Goal: Task Accomplishment & Management: Manage account settings

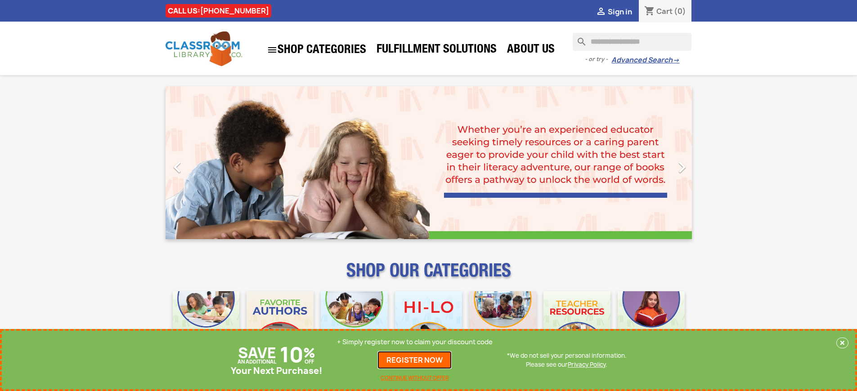
click at [415, 360] on link "REGISTER NOW" at bounding box center [414, 360] width 74 height 18
click at [415, 342] on p "+ Simply register now to claim your discount code" at bounding box center [415, 342] width 156 height 9
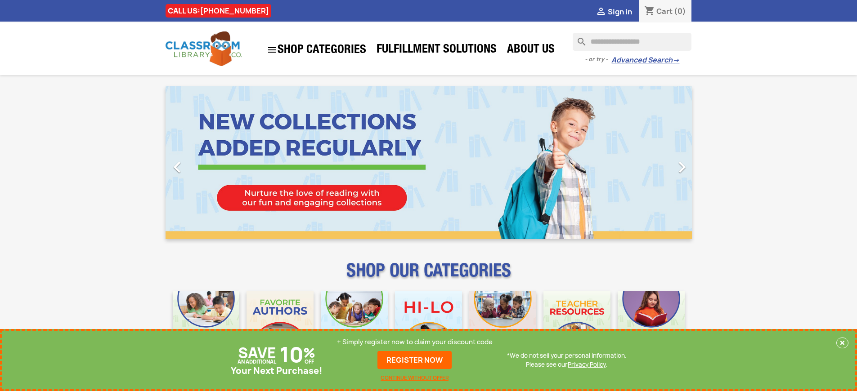
click at [415, 342] on p "+ Simply register now to claim your discount code" at bounding box center [415, 342] width 156 height 9
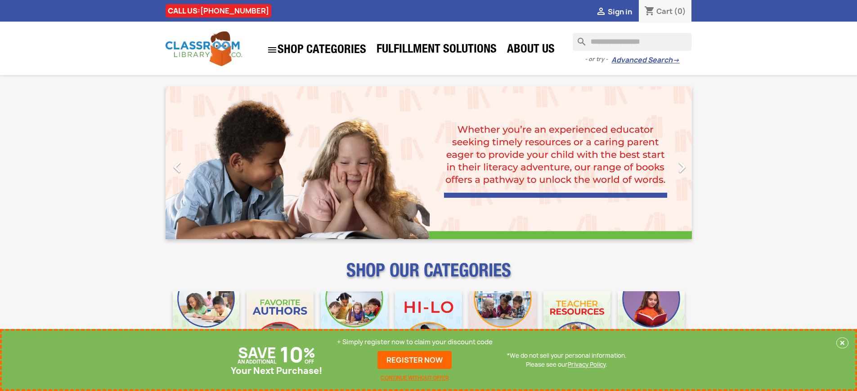
click at [415, 342] on p "+ Simply register now to claim your discount code" at bounding box center [415, 342] width 156 height 9
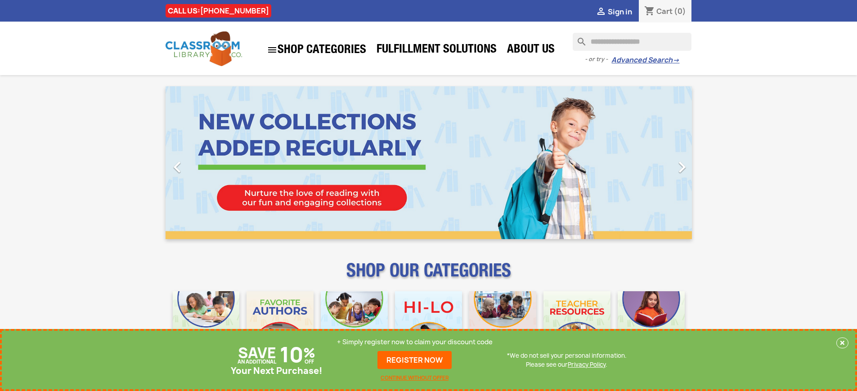
click at [415, 342] on p "+ Simply register now to claim your discount code" at bounding box center [415, 342] width 156 height 9
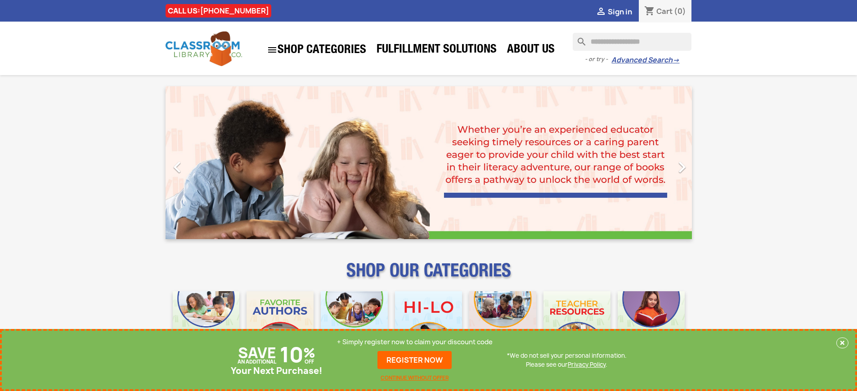
click at [415, 342] on p "+ Simply register now to claim your discount code" at bounding box center [415, 342] width 156 height 9
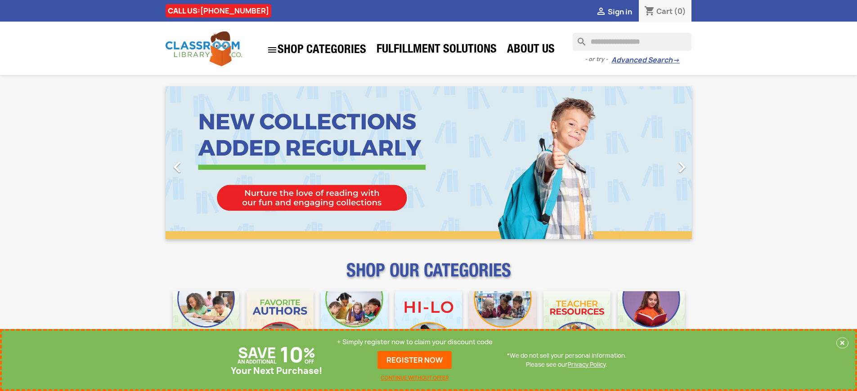
click at [415, 342] on p "+ Simply register now to claim your discount code" at bounding box center [415, 342] width 156 height 9
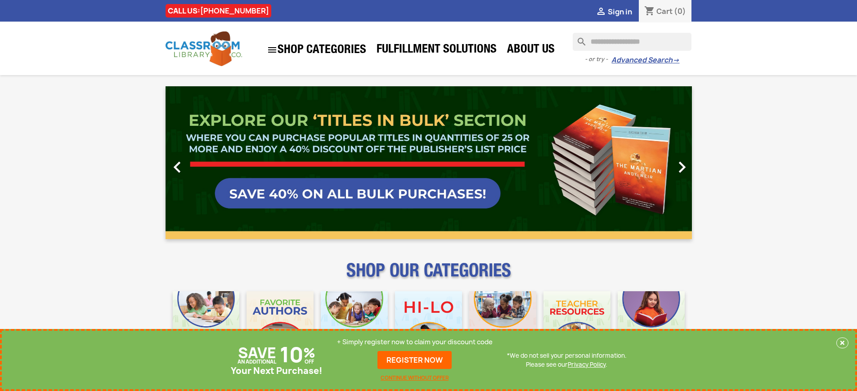
click at [415, 360] on link "REGISTER NOW" at bounding box center [414, 360] width 74 height 18
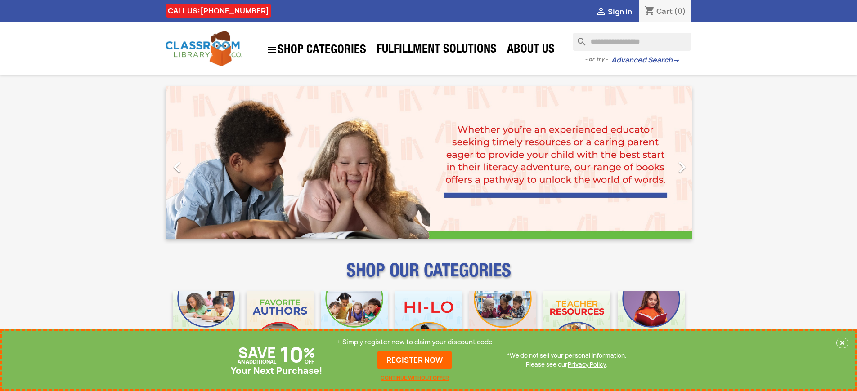
click at [415, 342] on p "+ Simply register now to claim your discount code" at bounding box center [415, 342] width 156 height 9
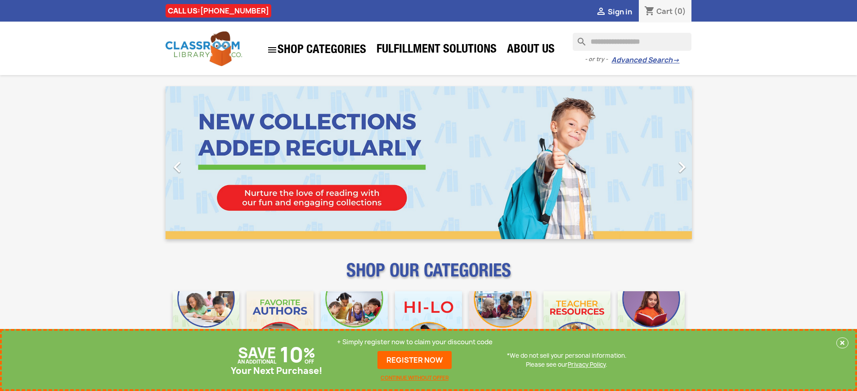
click at [415, 342] on p "+ Simply register now to claim your discount code" at bounding box center [415, 342] width 156 height 9
click at [415, 360] on link "REGISTER NOW" at bounding box center [414, 360] width 74 height 18
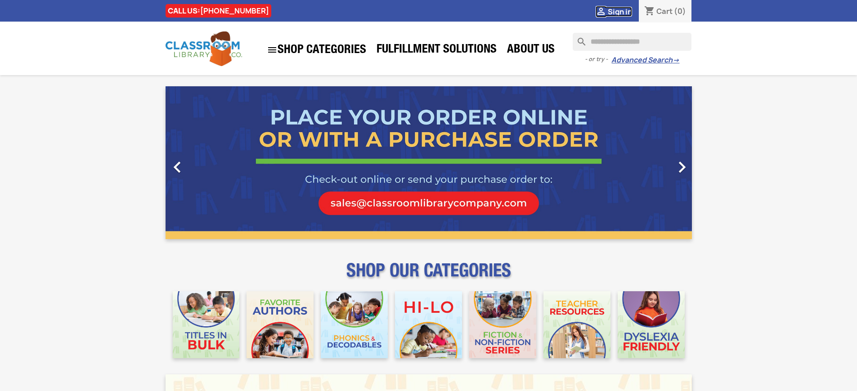
click at [619, 11] on span "Sign in" at bounding box center [619, 12] width 24 height 10
